Goal: Task Accomplishment & Management: Complete application form

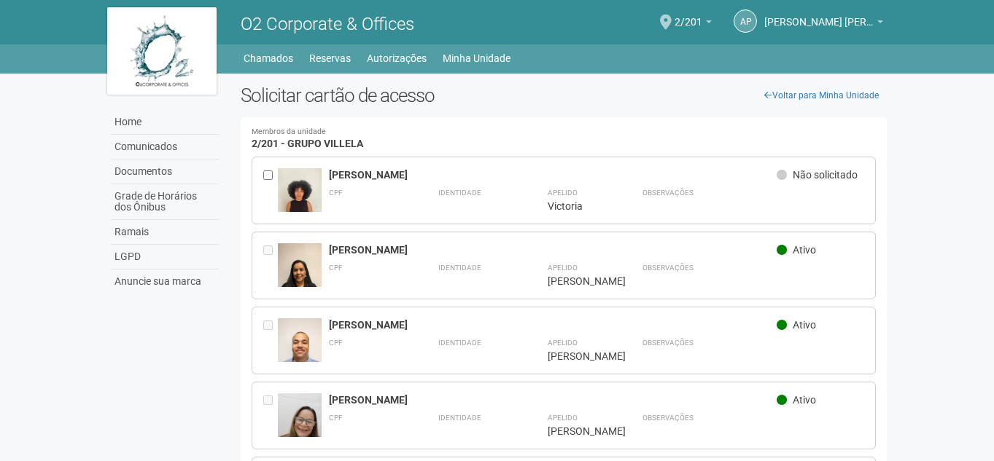
scroll to position [2306, 0]
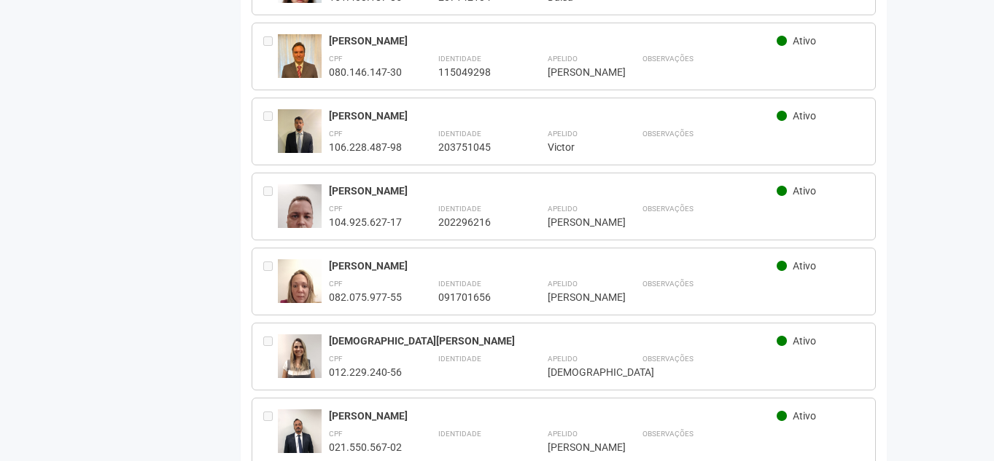
scroll to position [2233, 0]
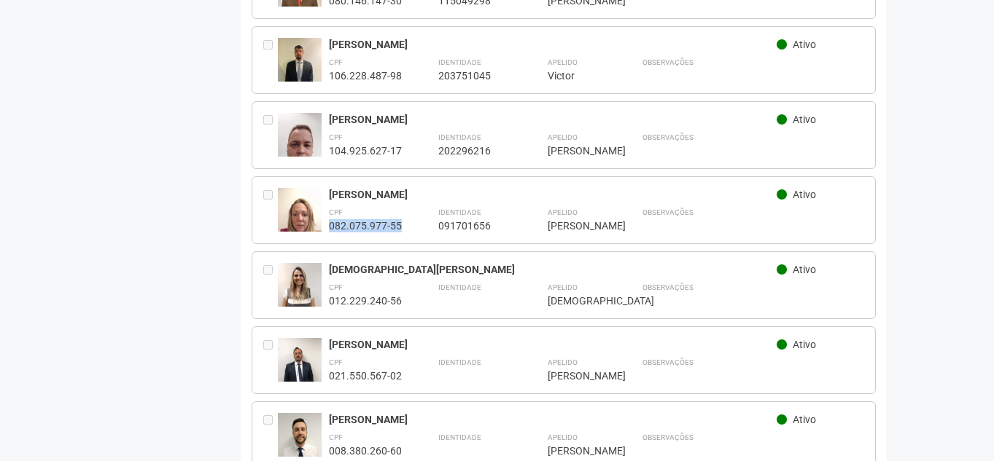
drag, startPoint x: 330, startPoint y: 203, endPoint x: 401, endPoint y: 203, distance: 70.7
click at [401, 219] on div "082.075.977-55" at bounding box center [365, 225] width 73 height 13
copy div "082.075.977-55"
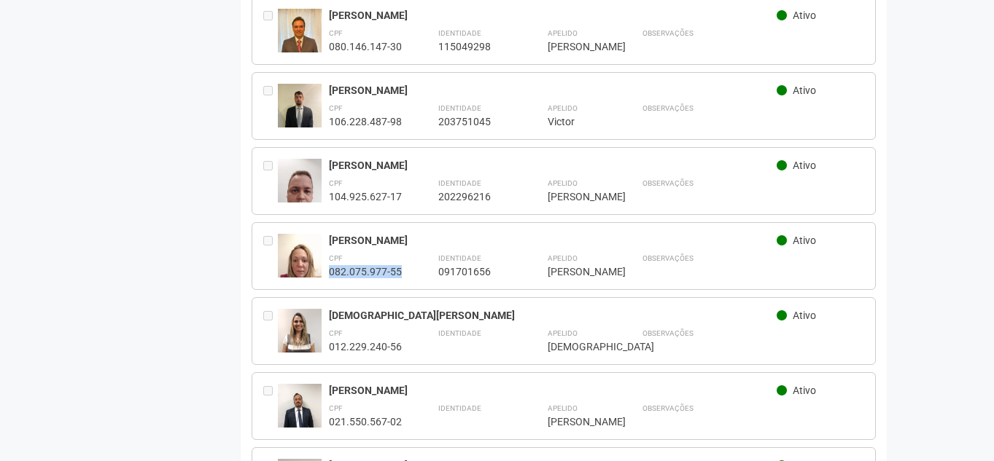
scroll to position [2306, 0]
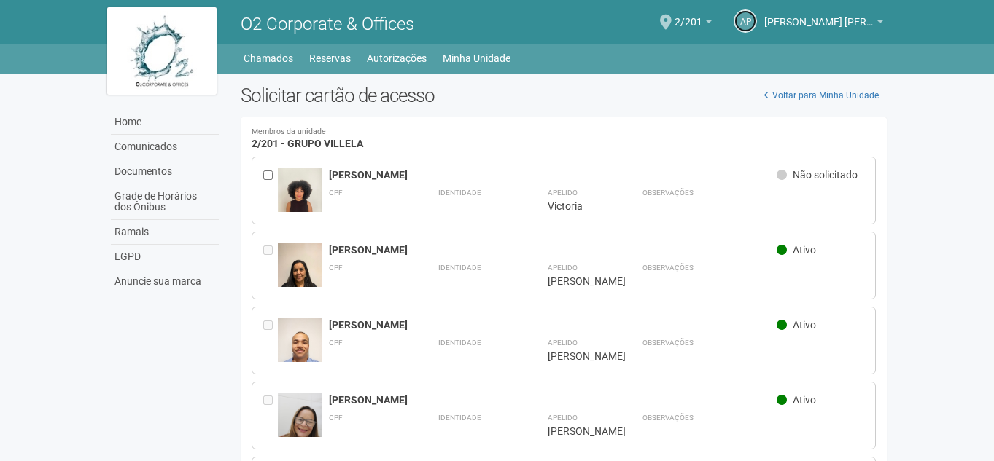
click at [752, 26] on link "ap" at bounding box center [744, 20] width 23 height 23
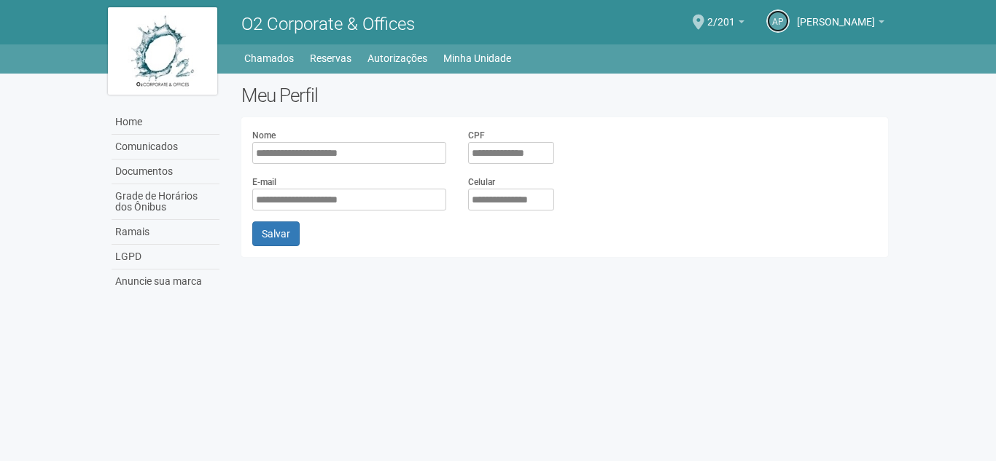
click at [766, 24] on link "ap" at bounding box center [777, 20] width 23 height 23
